Goal: Navigation & Orientation: Find specific page/section

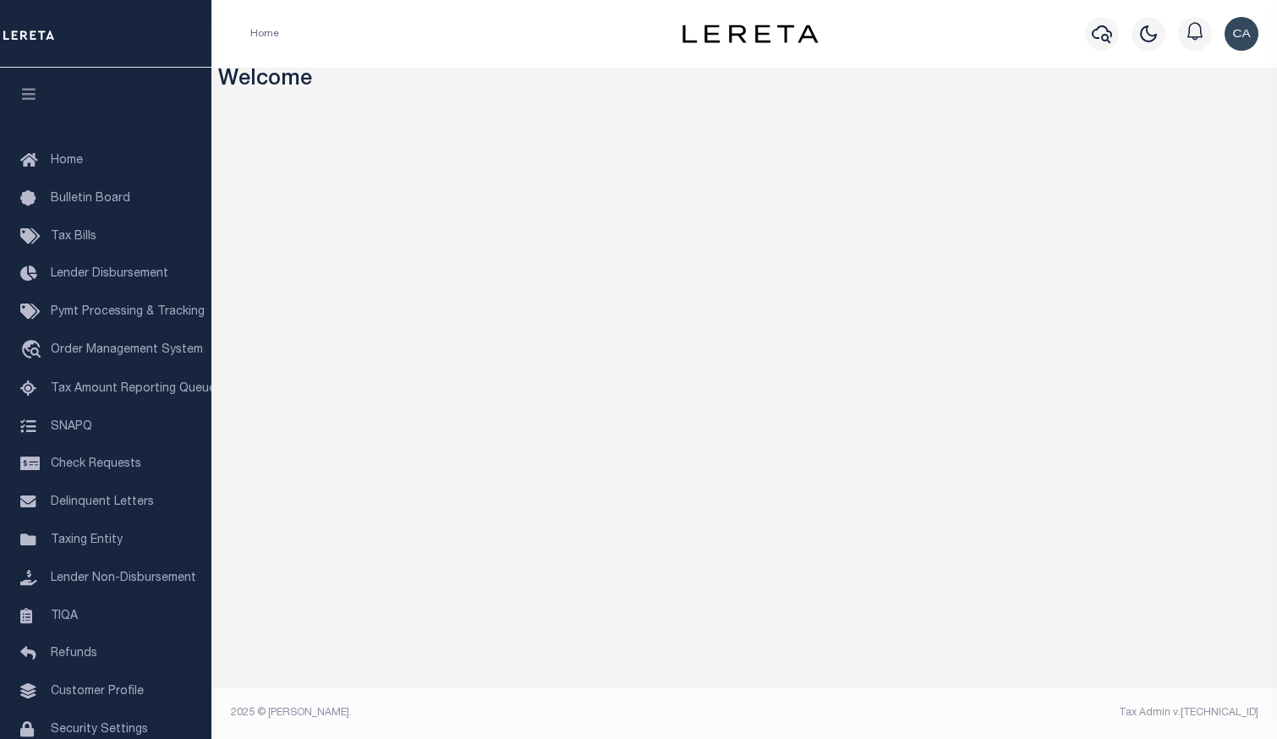
click at [456, 34] on div "Home" at bounding box center [451, 34] width 428 height 36
click at [903, 48] on div "Profile Sign out" at bounding box center [1050, 33] width 428 height 59
click at [436, 54] on div "Home Profile Sign out" at bounding box center [743, 34] width 1065 height 68
click at [859, 83] on h3 "Welcome" at bounding box center [744, 81] width 1053 height 26
drag, startPoint x: 633, startPoint y: 34, endPoint x: 836, endPoint y: 46, distance: 203.3
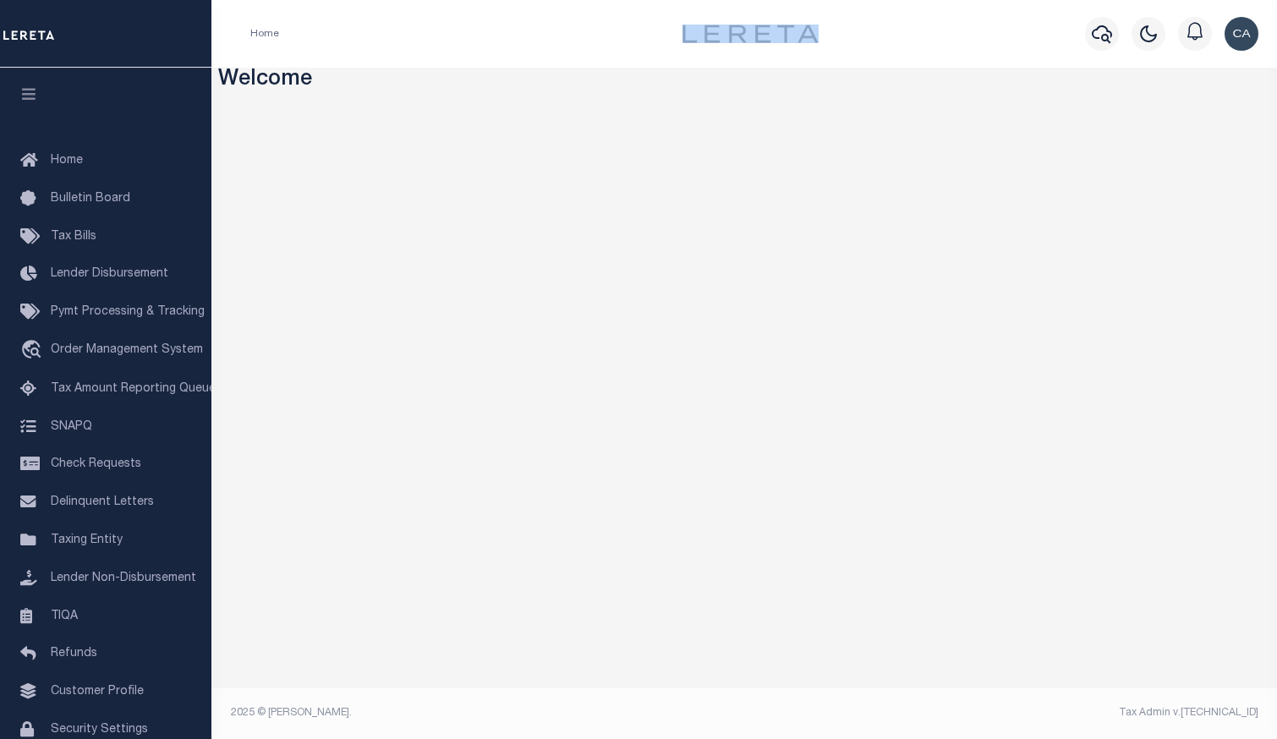
click at [836, 46] on div "Home Profile Sign out" at bounding box center [743, 34] width 1065 height 68
click at [841, 56] on div "Profile Sign out" at bounding box center [1050, 33] width 428 height 59
click at [732, 72] on h3 "Welcome" at bounding box center [744, 81] width 1053 height 26
click at [708, 68] on h3 "Welcome" at bounding box center [744, 81] width 1053 height 26
click at [931, 45] on div "Profile Sign out" at bounding box center [1050, 33] width 428 height 59
